Goal: Transaction & Acquisition: Purchase product/service

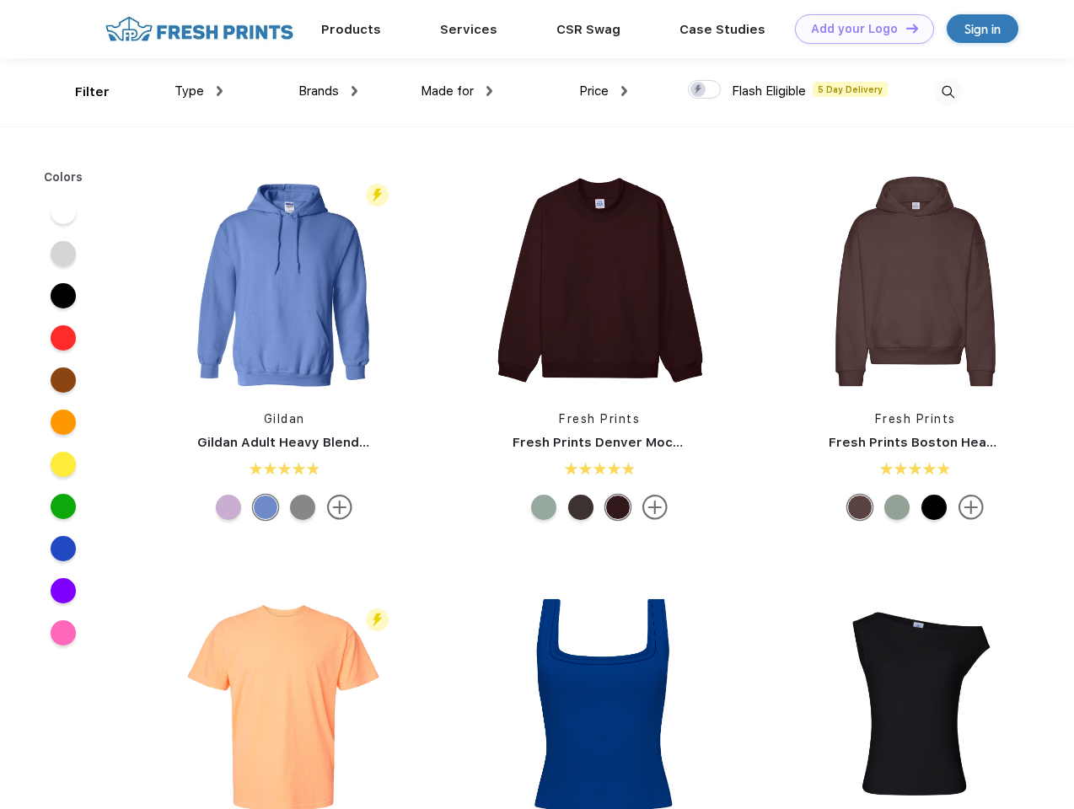
scroll to position [1, 0]
click at [858, 29] on link "Add your Logo Design Tool" at bounding box center [864, 28] width 139 height 29
click at [0, 0] on div "Design Tool" at bounding box center [0, 0] width 0 height 0
click at [904, 28] on link "Add your Logo Design Tool" at bounding box center [864, 28] width 139 height 29
click at [81, 92] on div "Filter" at bounding box center [92, 92] width 35 height 19
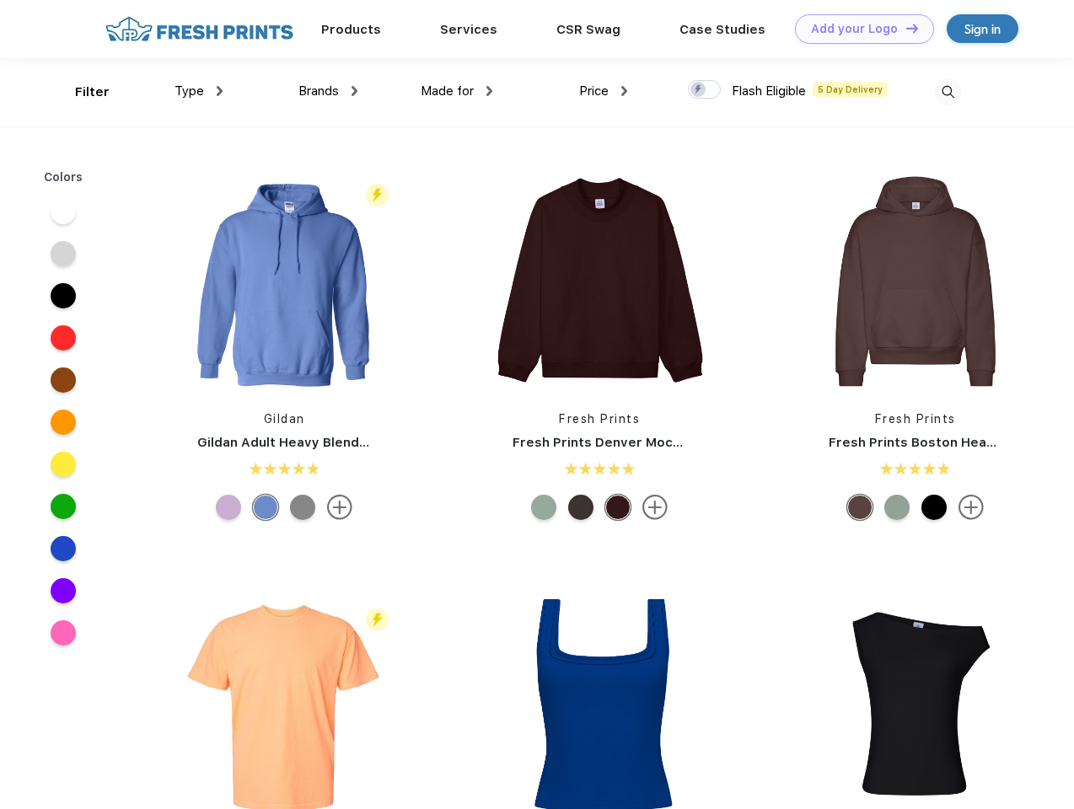
click at [199, 91] on span "Type" at bounding box center [188, 90] width 29 height 15
click at [328, 91] on span "Brands" at bounding box center [318, 90] width 40 height 15
click at [457, 91] on span "Made for" at bounding box center [447, 90] width 53 height 15
click at [603, 91] on span "Price" at bounding box center [593, 90] width 29 height 15
click at [705, 90] on div at bounding box center [704, 89] width 33 height 19
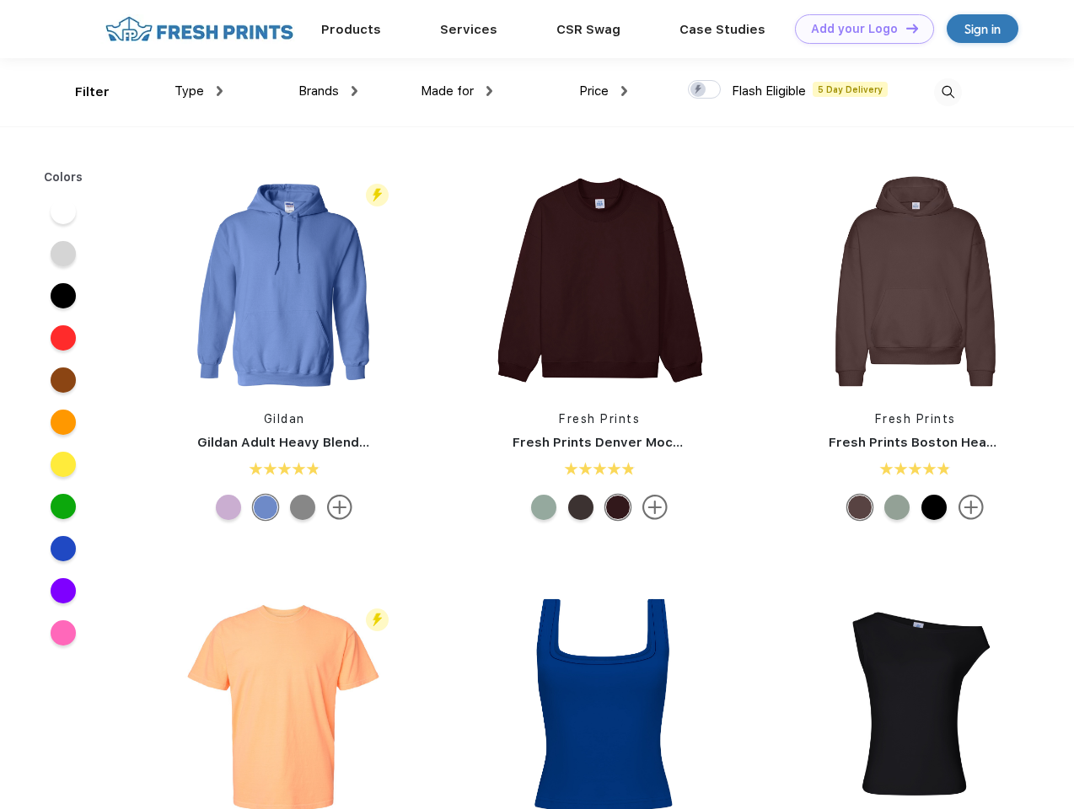
click at [699, 90] on input "checkbox" at bounding box center [693, 84] width 11 height 11
click at [947, 92] on img at bounding box center [948, 92] width 28 height 28
